Goal: Navigation & Orientation: Find specific page/section

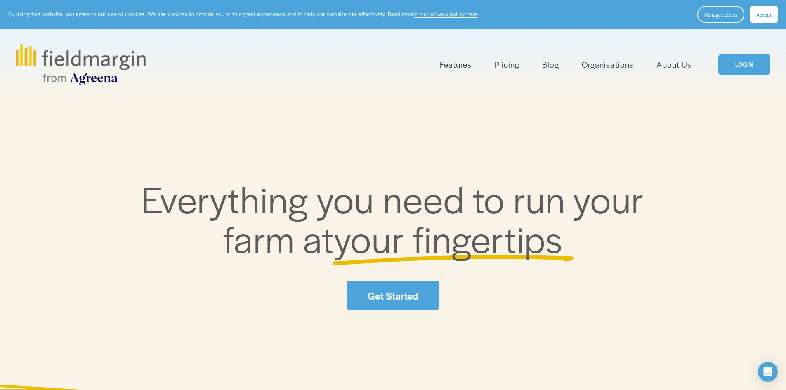
click at [751, 68] on link "LOGIN" at bounding box center [744, 64] width 52 height 21
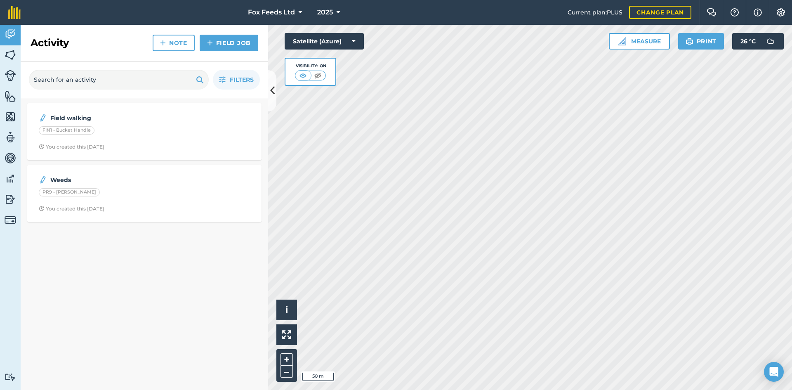
click at [573, 389] on html "Fox Feeds Ltd 2025 Current plan : PLUS Change plan Farm Chat Help Info Settings…" at bounding box center [396, 195] width 792 height 390
click at [523, 389] on html "Fox Feeds Ltd 2025 Current plan : PLUS Change plan Farm Chat Help Info Settings…" at bounding box center [396, 195] width 792 height 390
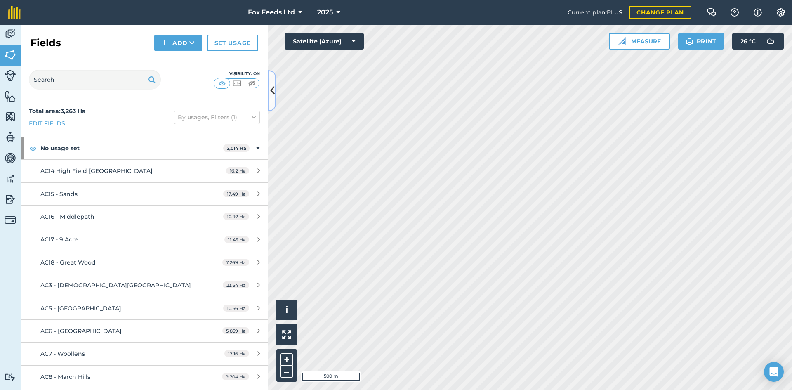
click at [273, 88] on icon at bounding box center [272, 90] width 5 height 14
